Goal: Find specific page/section: Find specific page/section

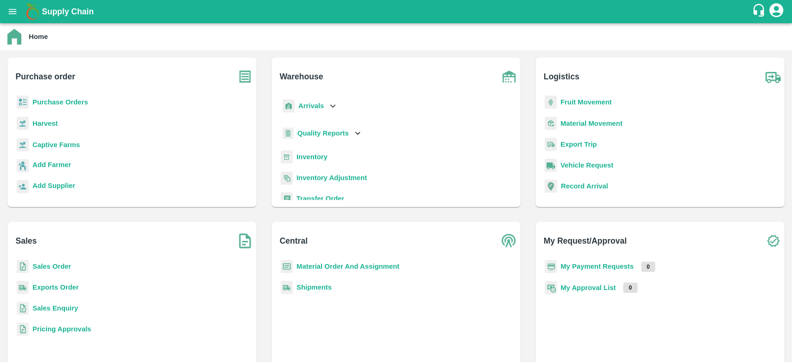
click at [311, 157] on b "Inventory" at bounding box center [312, 156] width 31 height 7
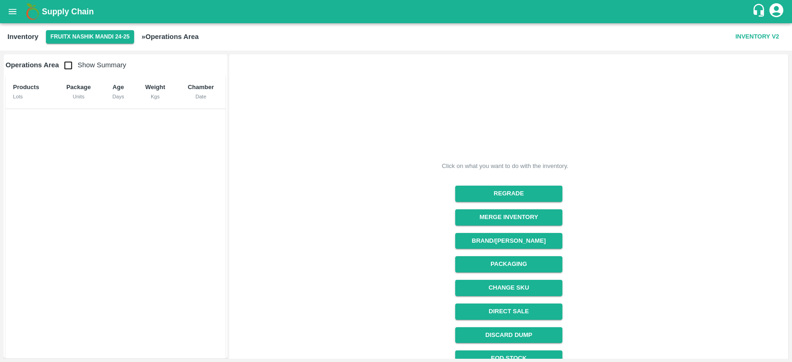
drag, startPoint x: 786, startPoint y: 152, endPoint x: 791, endPoint y: 304, distance: 151.4
click at [791, 304] on div "Operations Area Show Summary Products Lots Package Units Age Days Weight Kgs Ch…" at bounding box center [396, 206] width 792 height 311
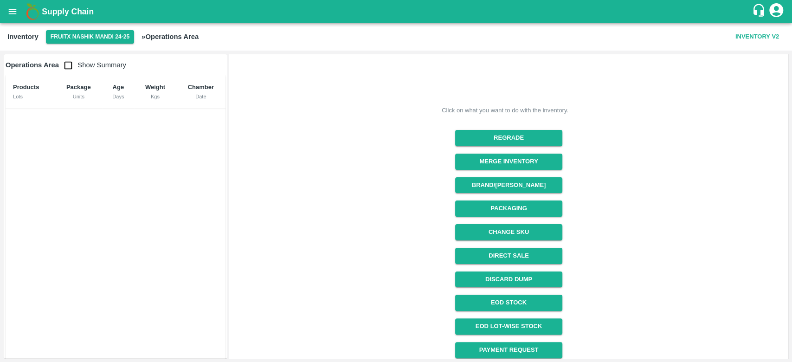
scroll to position [83, 0]
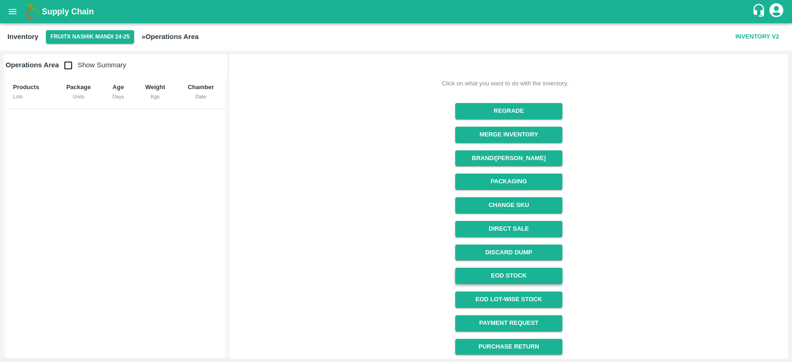
click at [509, 274] on link "EOD Stock" at bounding box center [508, 276] width 107 height 16
